Goal: Task Accomplishment & Management: Use online tool/utility

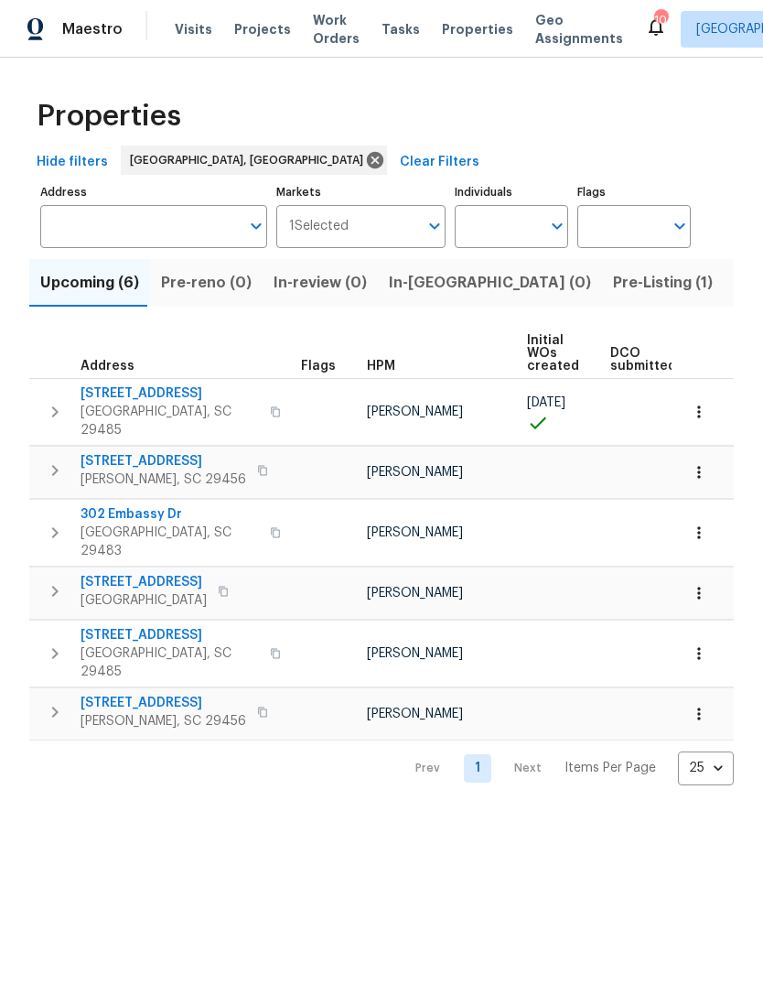
click at [196, 32] on span "Visits" at bounding box center [194, 29] width 38 height 18
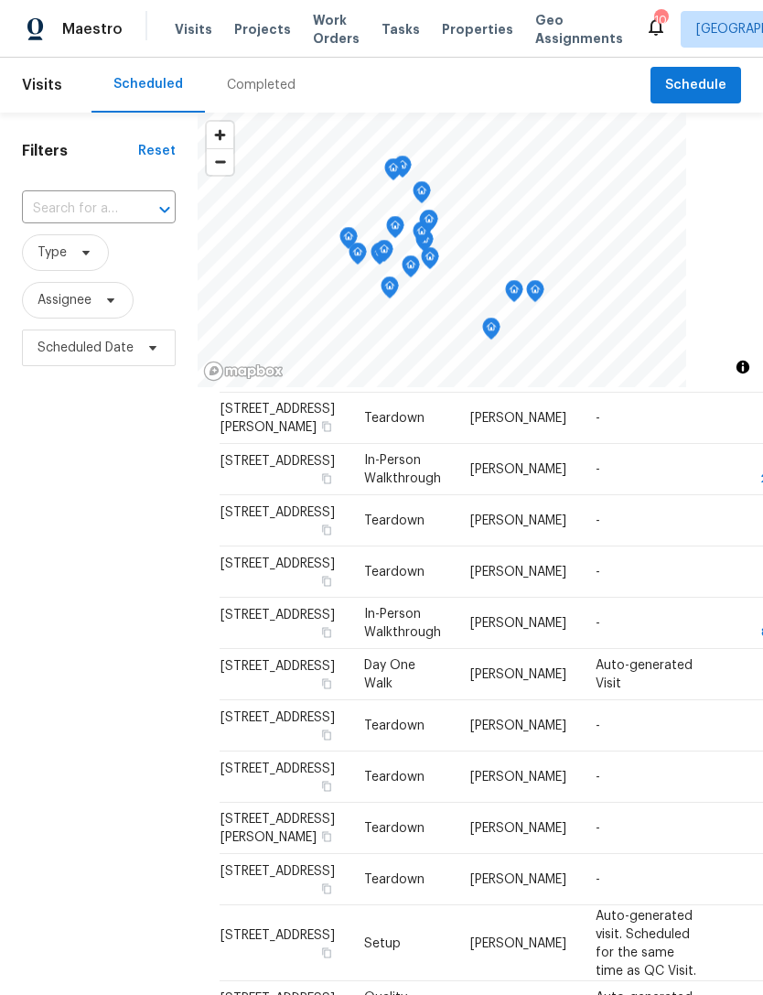
scroll to position [530, 0]
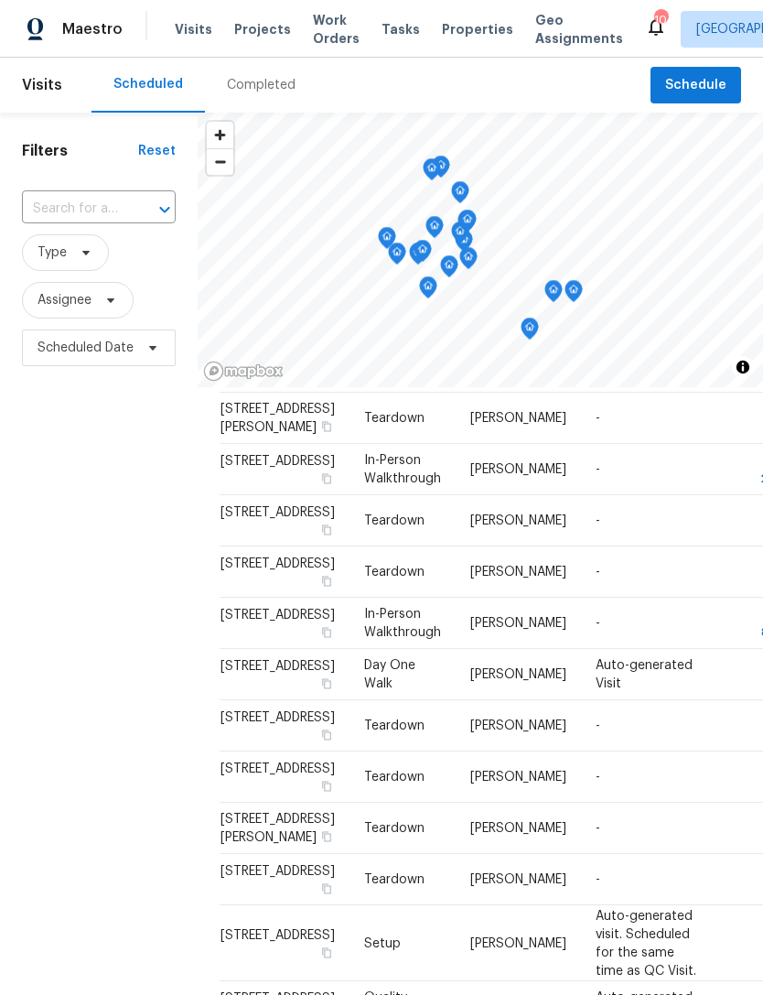
click at [313, 27] on span "Work Orders" at bounding box center [336, 29] width 47 height 37
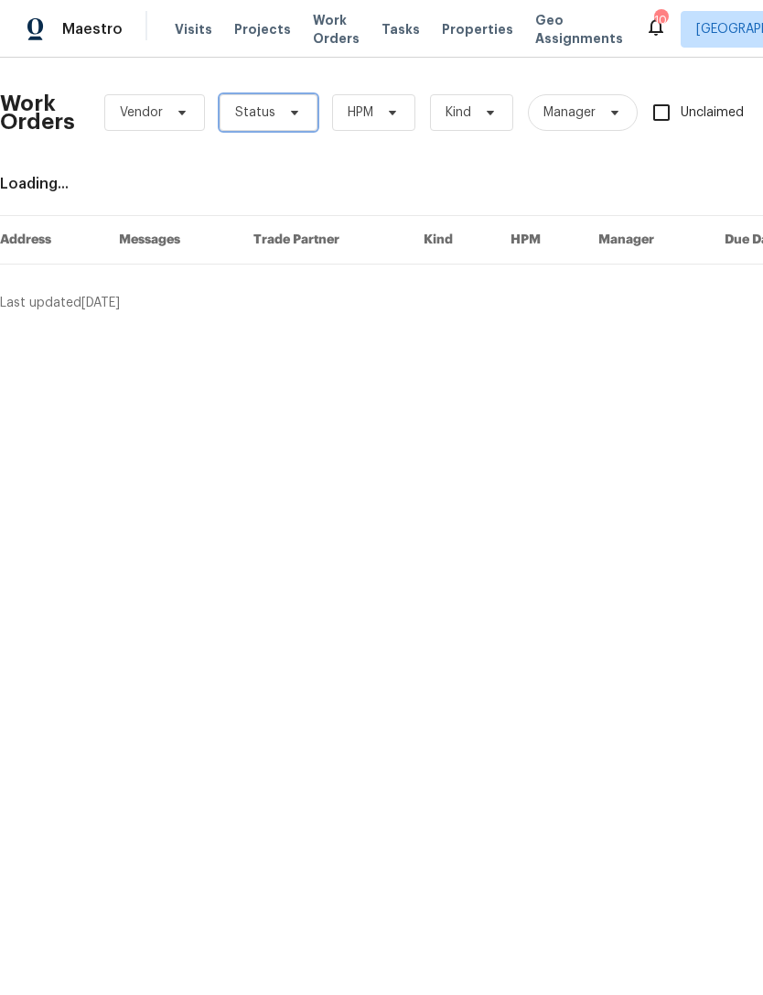
click at [291, 112] on icon at bounding box center [294, 113] width 7 height 5
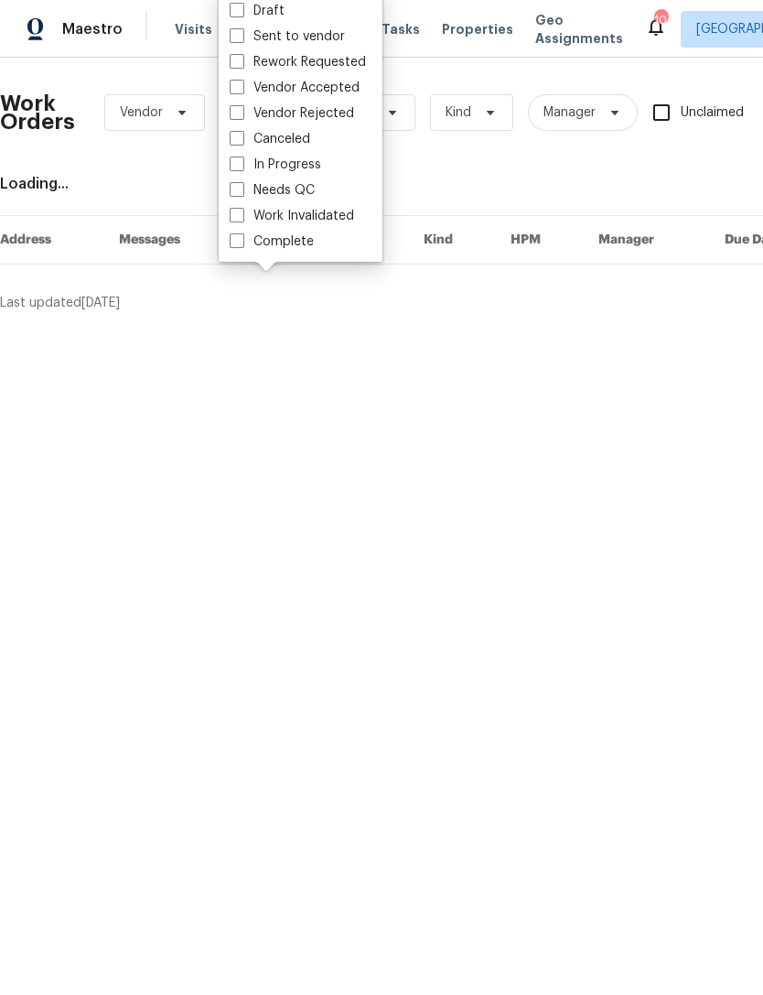
click at [238, 193] on span at bounding box center [237, 189] width 15 height 15
click at [238, 193] on input "Needs QC" at bounding box center [236, 187] width 12 height 12
checkbox input "true"
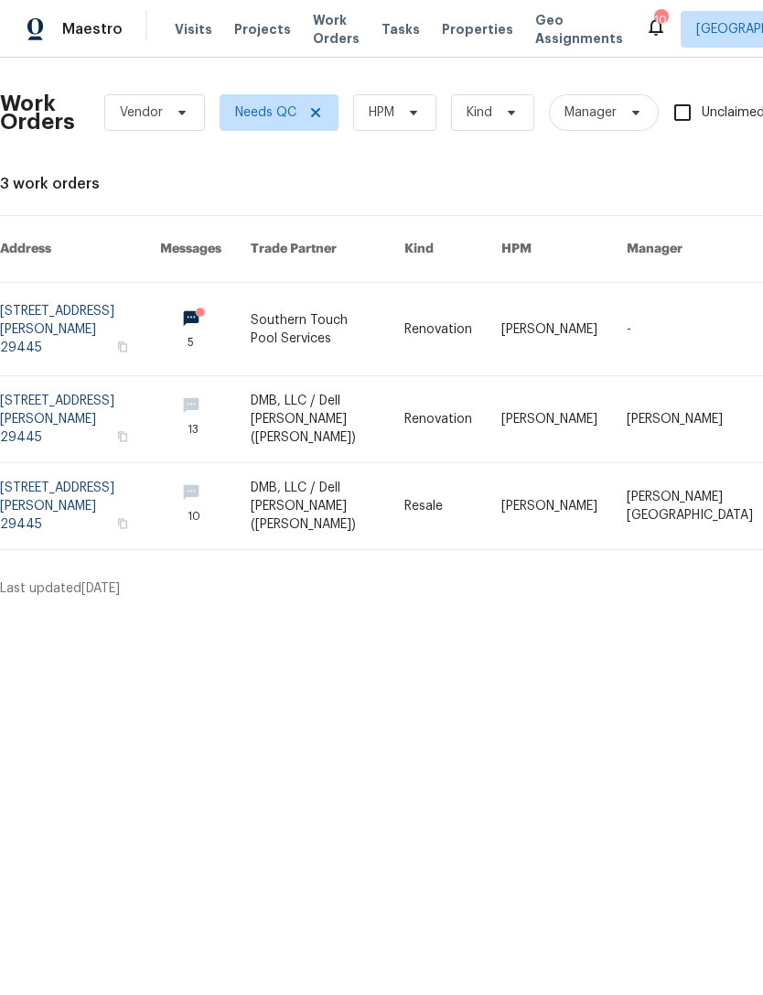
click at [379, 395] on link at bounding box center [328, 419] width 155 height 86
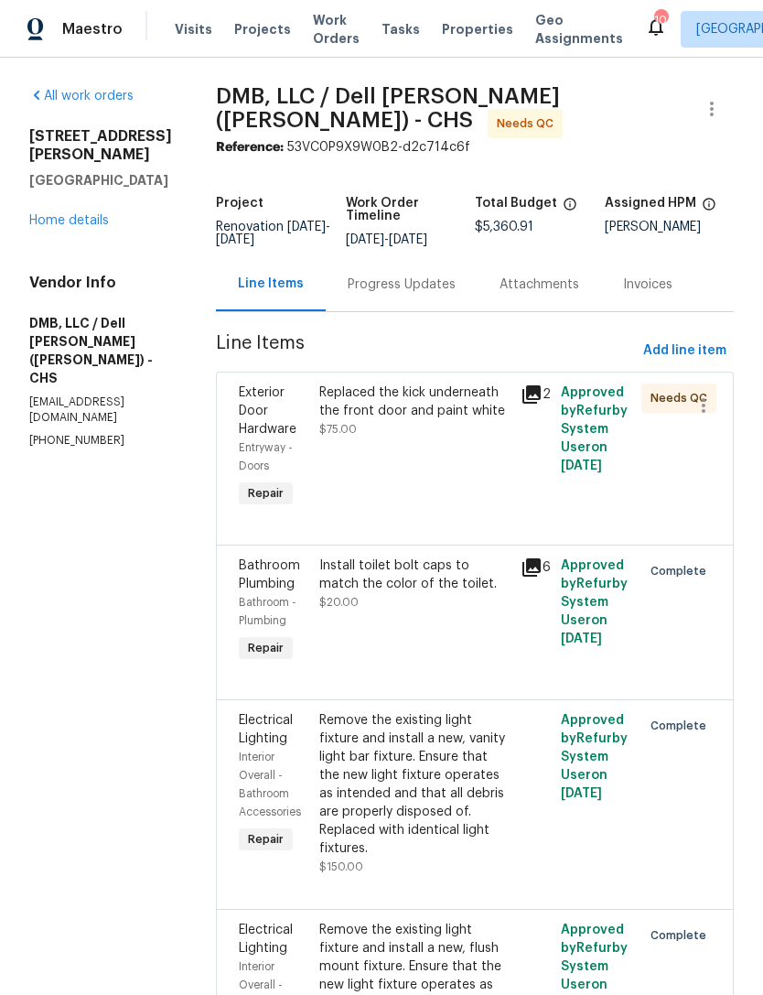
click at [424, 388] on div "Replaced the kick underneath the front door and paint white" at bounding box center [414, 401] width 190 height 37
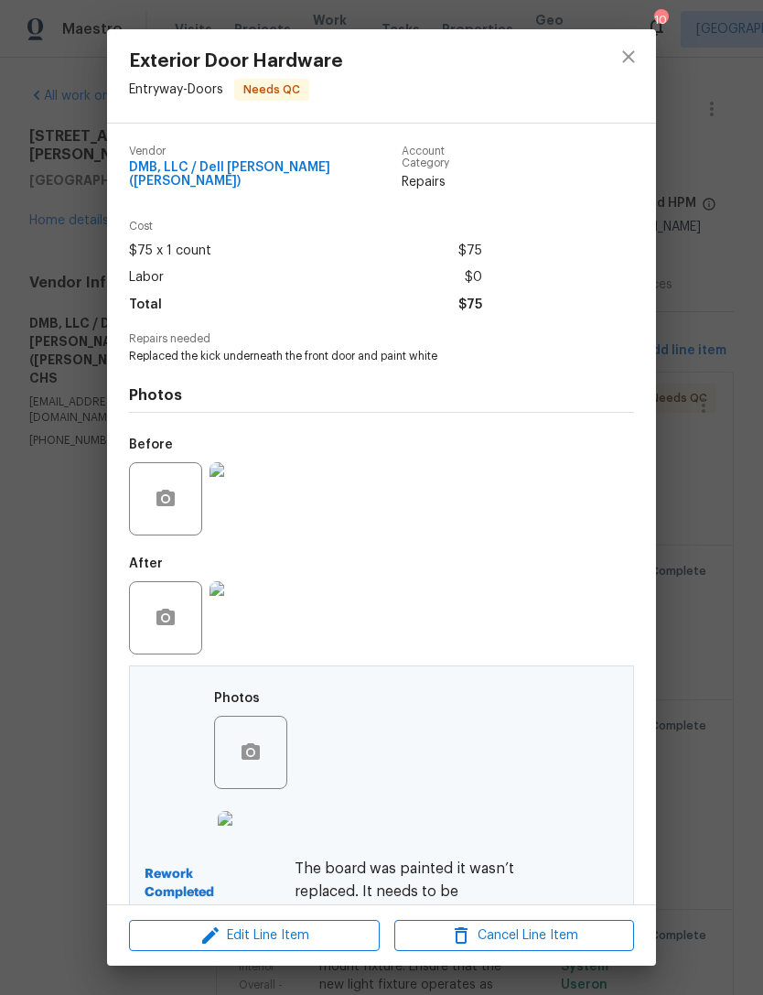
click at [260, 600] on img at bounding box center [246, 617] width 73 height 73
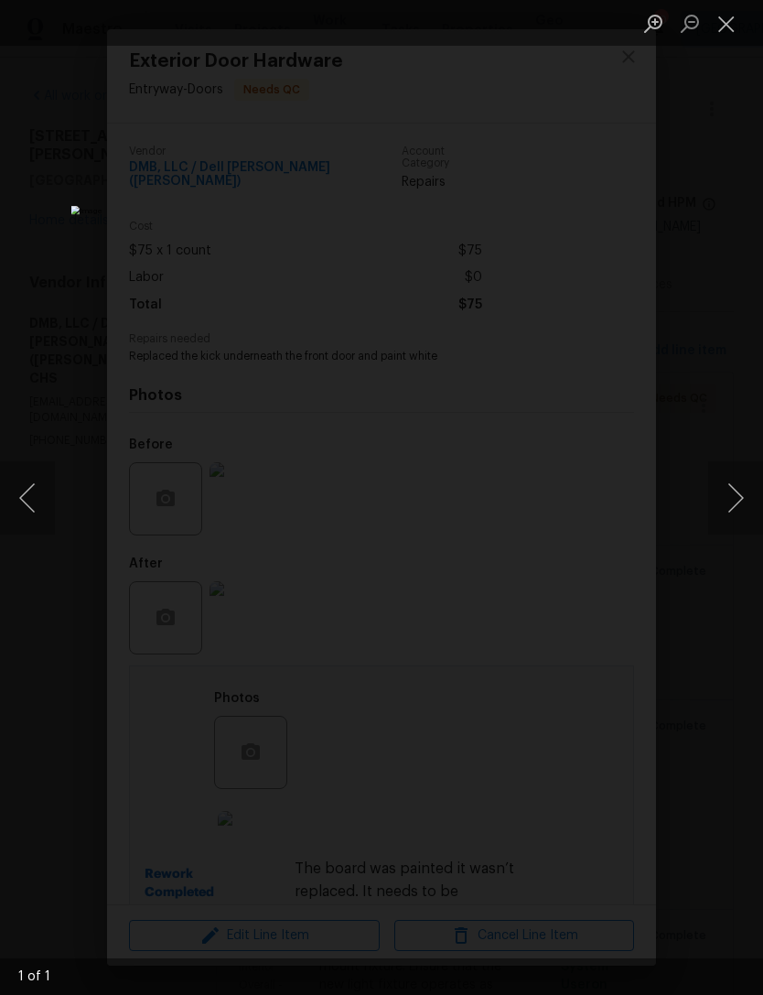
click at [721, 16] on button "Close lightbox" at bounding box center [726, 23] width 37 height 32
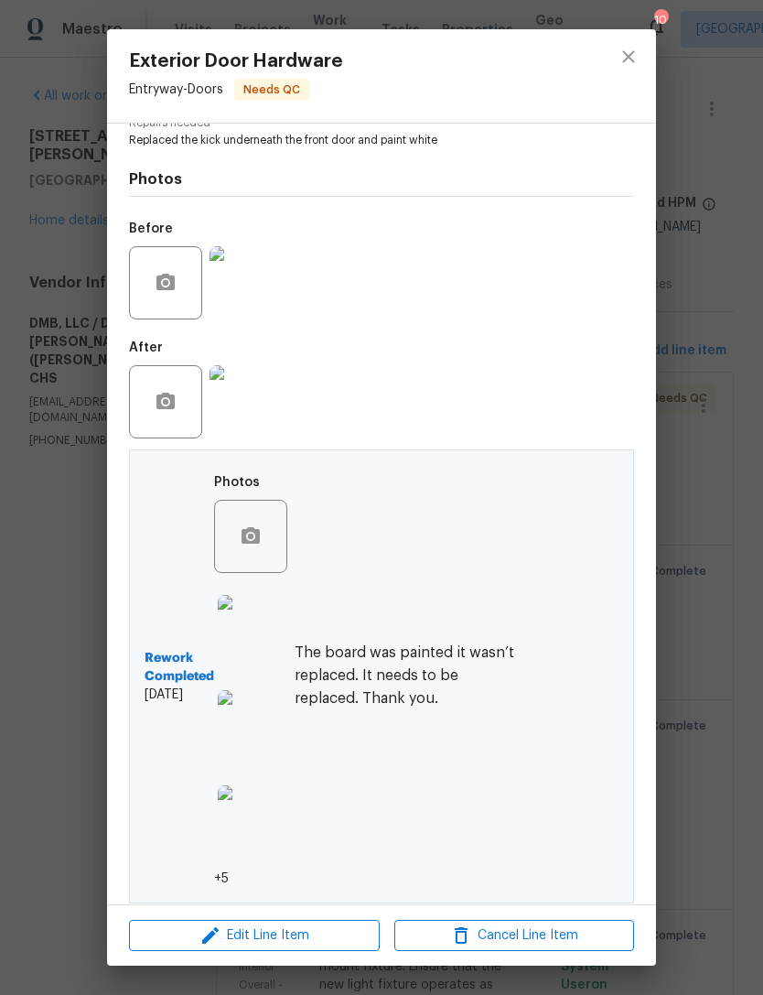
scroll to position [215, 0]
click at [274, 792] on img at bounding box center [254, 822] width 73 height 73
